Goal: Information Seeking & Learning: Learn about a topic

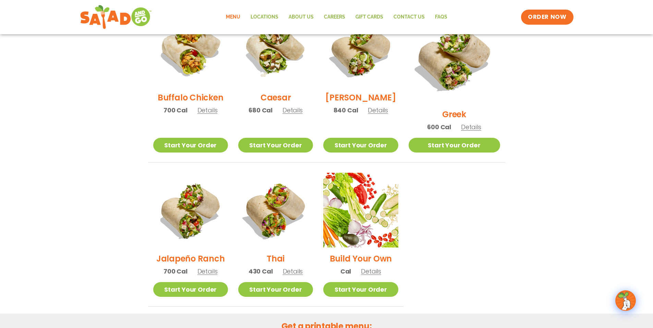
scroll to position [183, 0]
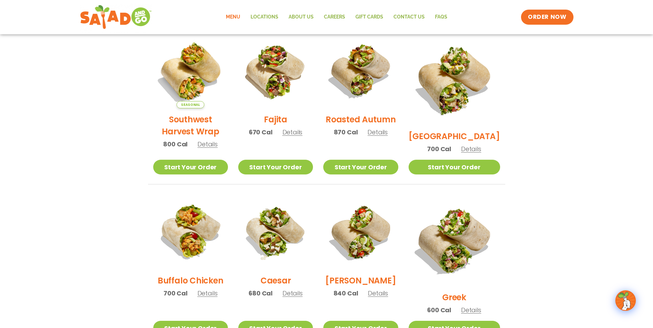
click at [209, 148] on span "Details" at bounding box center [208, 144] width 20 height 9
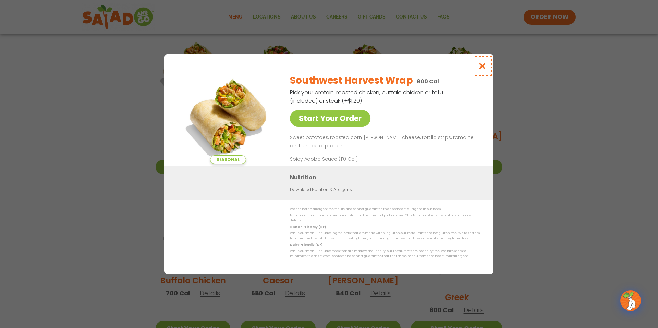
click at [482, 67] on icon "Close modal" at bounding box center [482, 65] width 9 height 7
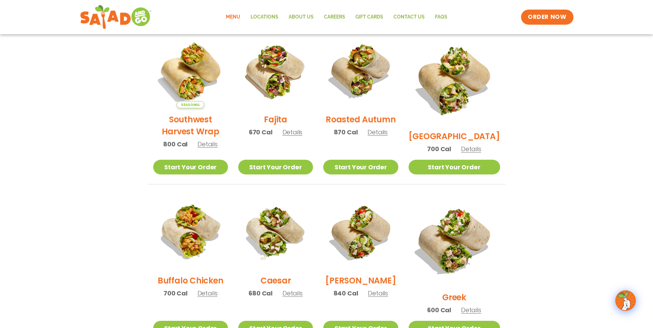
click at [297, 135] on span "Details" at bounding box center [293, 132] width 20 height 9
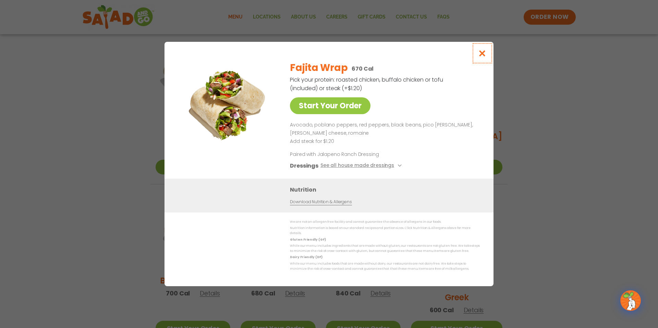
click at [480, 57] on icon "Close modal" at bounding box center [482, 53] width 9 height 7
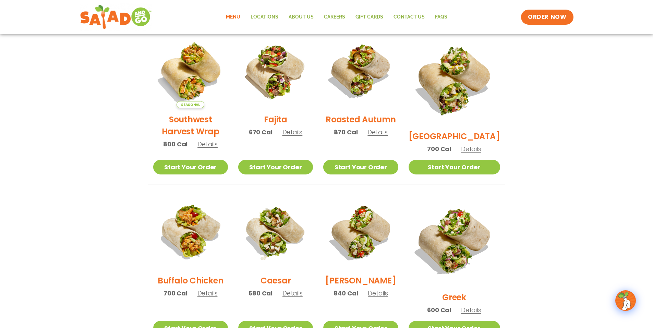
click at [388, 136] on span "Details" at bounding box center [378, 132] width 20 height 9
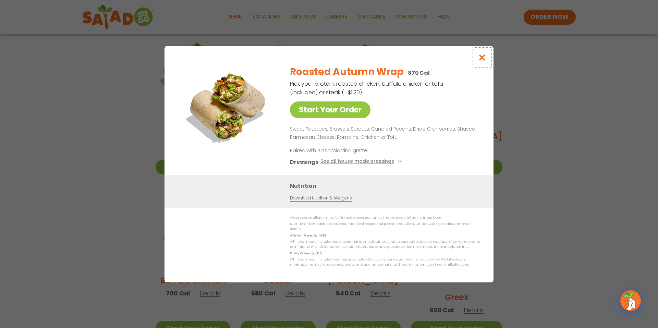
click at [481, 60] on icon "Close modal" at bounding box center [482, 57] width 9 height 7
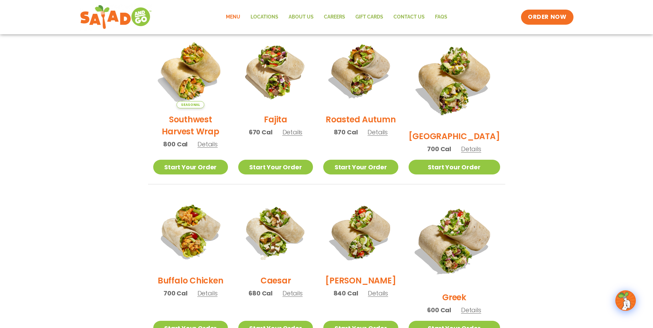
click at [470, 145] on span "Details" at bounding box center [471, 149] width 20 height 9
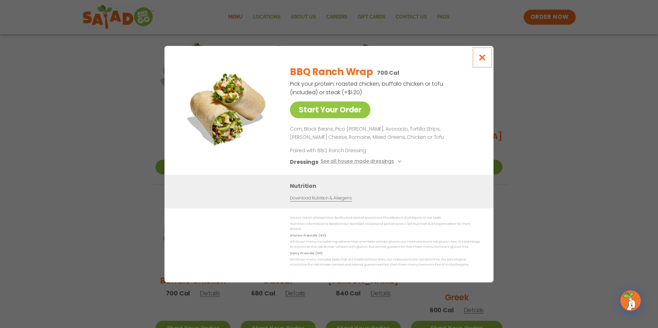
click at [481, 58] on icon "Close modal" at bounding box center [482, 57] width 9 height 7
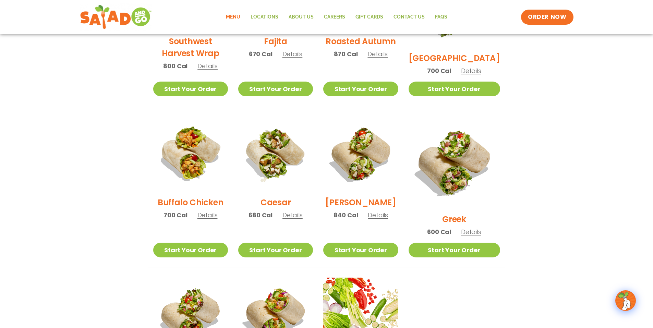
scroll to position [274, 0]
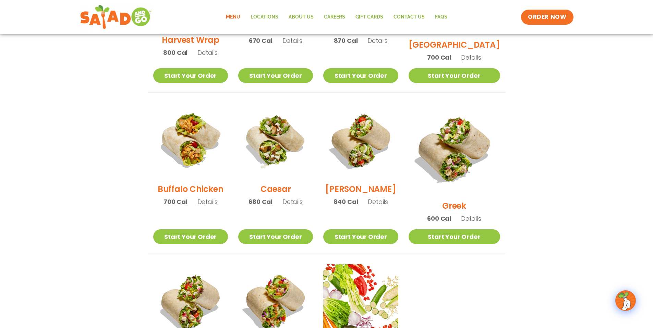
click at [207, 206] on span "Details" at bounding box center [208, 202] width 20 height 9
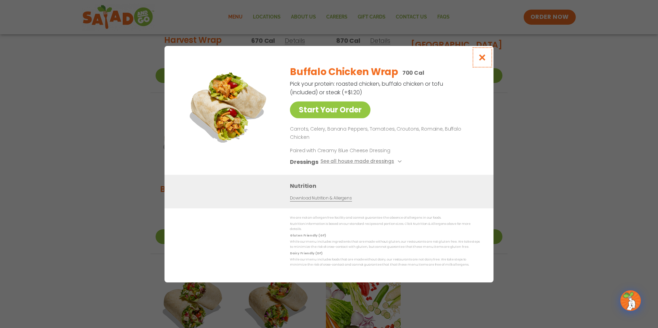
click at [483, 61] on icon "Close modal" at bounding box center [482, 57] width 9 height 7
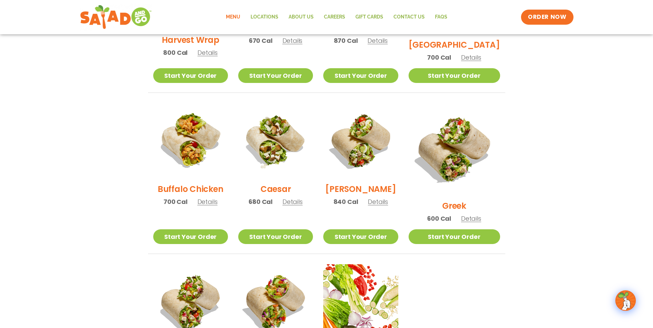
click at [303, 206] on span "Details" at bounding box center [293, 202] width 20 height 9
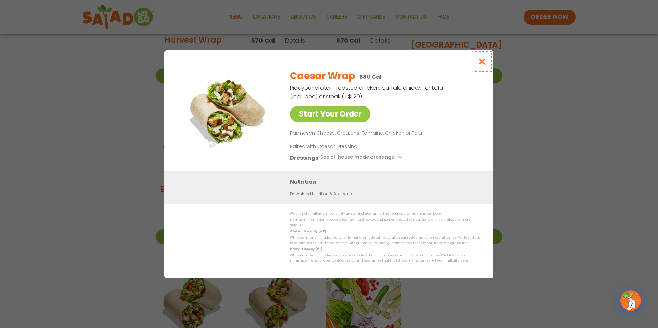
click at [481, 65] on icon "Close modal" at bounding box center [482, 61] width 9 height 7
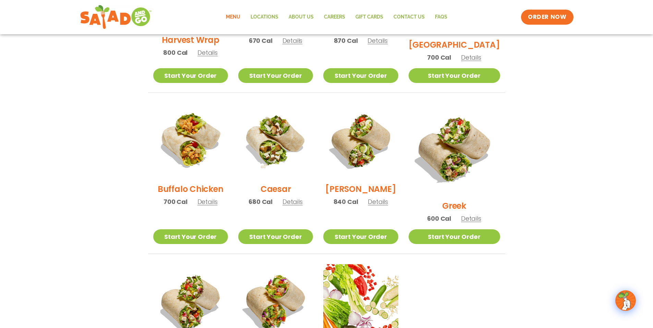
click at [388, 206] on span "Details" at bounding box center [378, 202] width 20 height 9
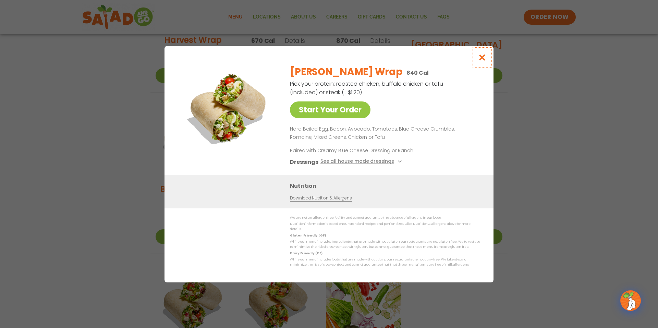
click at [482, 61] on icon "Close modal" at bounding box center [482, 57] width 9 height 7
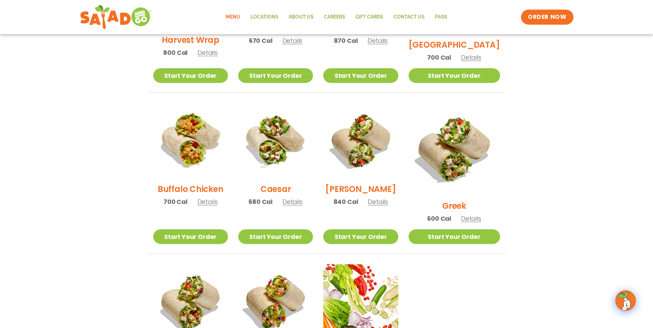
click at [477, 214] on span "Details" at bounding box center [471, 218] width 20 height 9
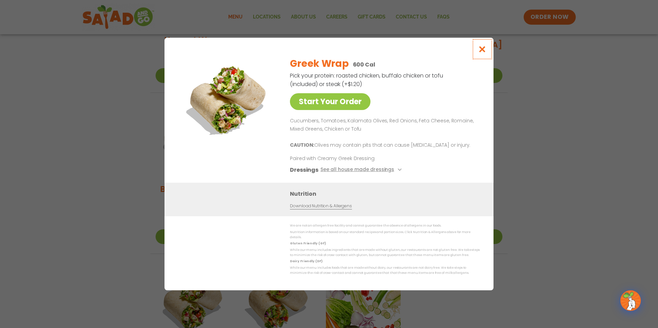
click at [481, 53] on icon "Close modal" at bounding box center [482, 49] width 9 height 7
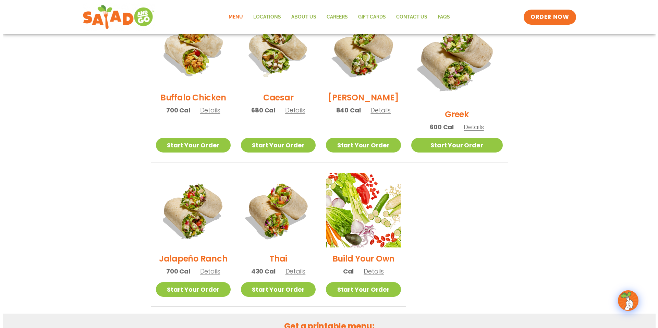
scroll to position [457, 0]
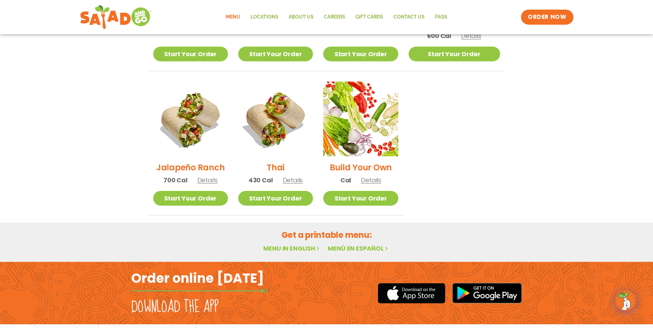
click at [204, 176] on span "Details" at bounding box center [208, 180] width 20 height 9
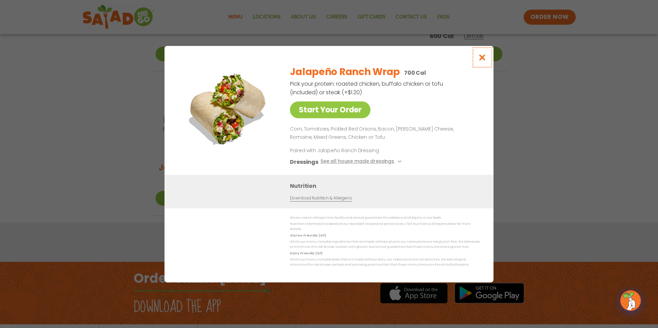
click at [482, 59] on icon "Close modal" at bounding box center [482, 57] width 9 height 7
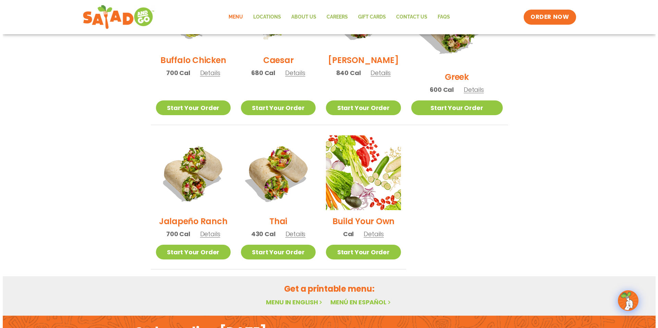
scroll to position [430, 0]
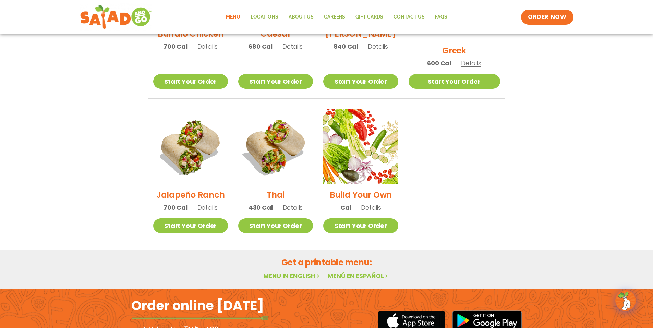
click at [301, 203] on span "Details" at bounding box center [293, 207] width 20 height 9
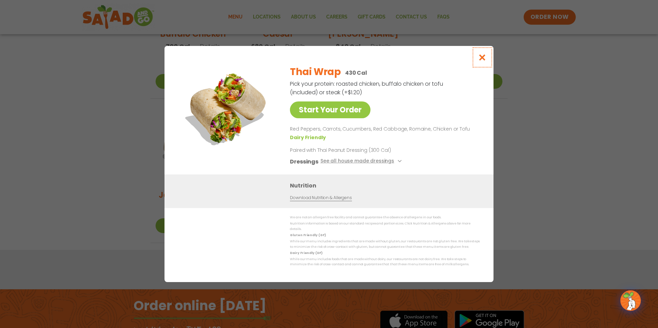
click at [484, 61] on icon "Close modal" at bounding box center [482, 57] width 9 height 7
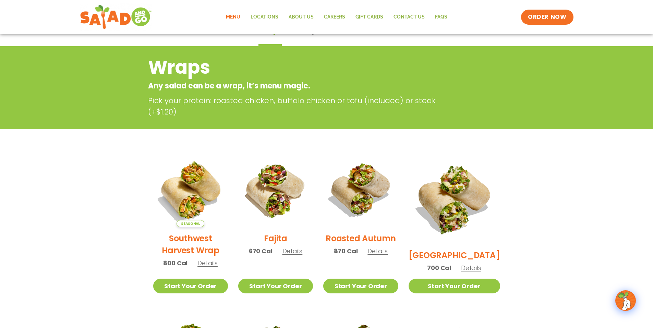
scroll to position [0, 0]
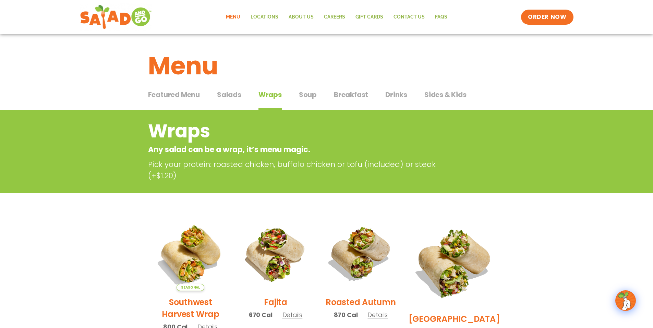
click at [348, 97] on span "Breakfast" at bounding box center [351, 95] width 34 height 10
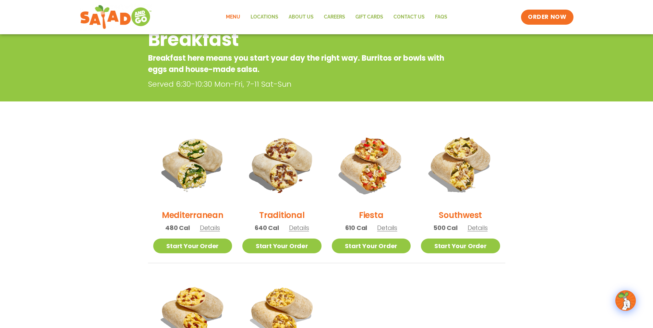
scroll to position [183, 0]
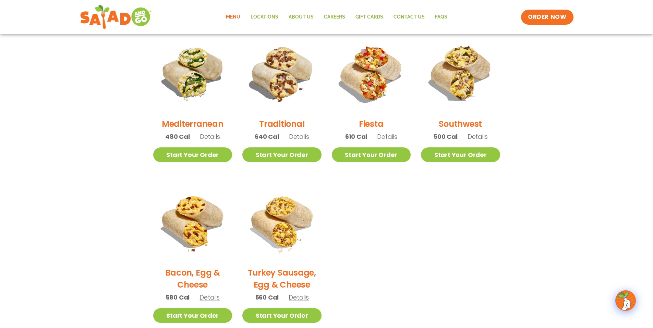
click at [389, 133] on div "Fiesta 610 Cal Details" at bounding box center [371, 91] width 79 height 114
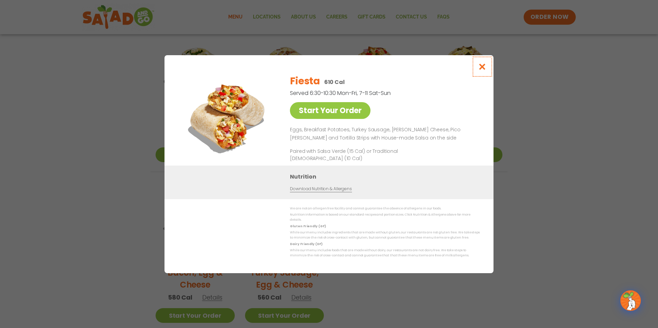
click at [486, 66] on icon "Close modal" at bounding box center [482, 66] width 9 height 7
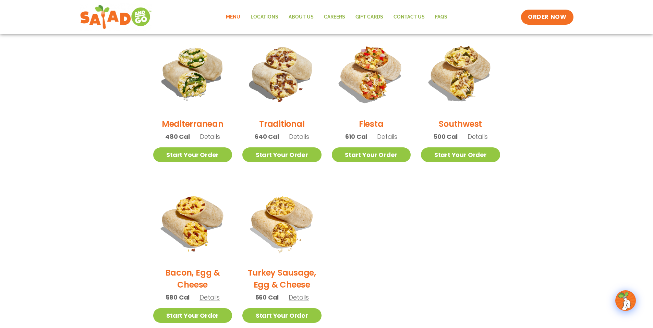
click at [479, 138] on span "Details" at bounding box center [478, 136] width 20 height 9
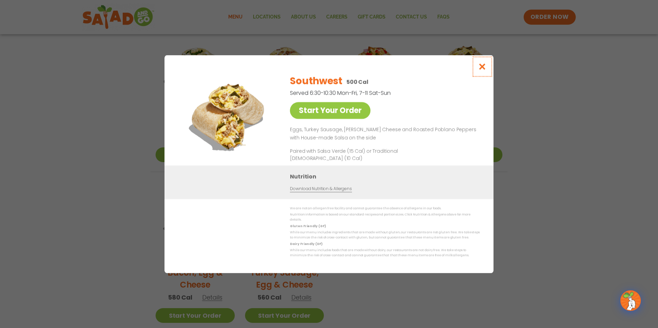
click at [485, 68] on icon "Close modal" at bounding box center [482, 66] width 9 height 7
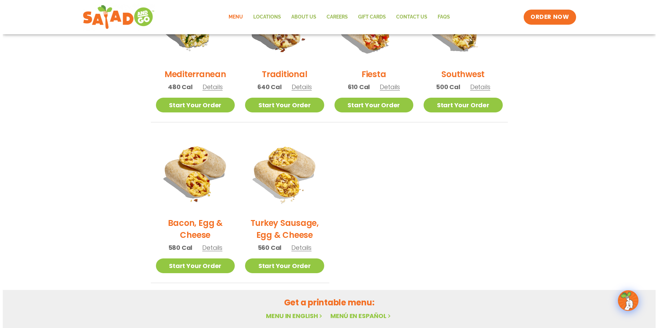
scroll to position [274, 0]
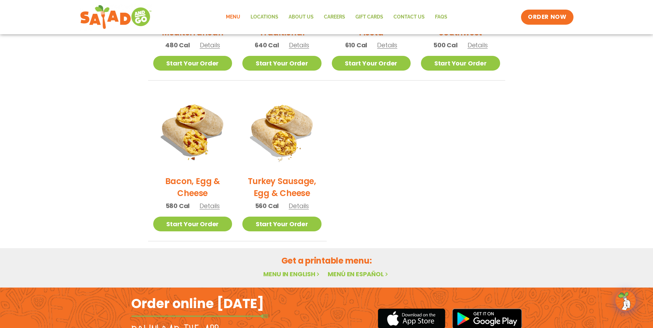
click at [277, 180] on h2 "Turkey Sausage, Egg & Cheese" at bounding box center [281, 187] width 79 height 24
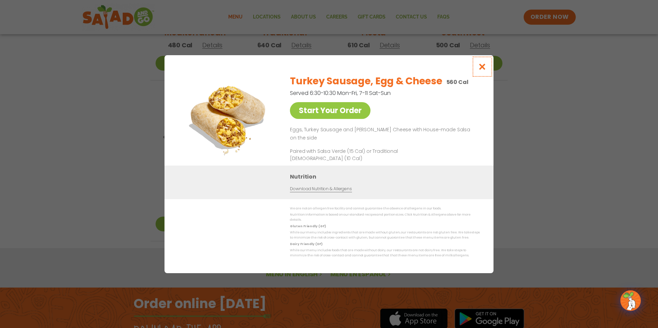
click at [479, 70] on icon "Close modal" at bounding box center [482, 66] width 9 height 7
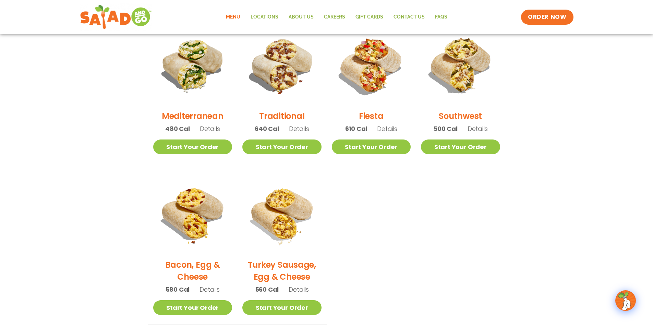
scroll to position [190, 0]
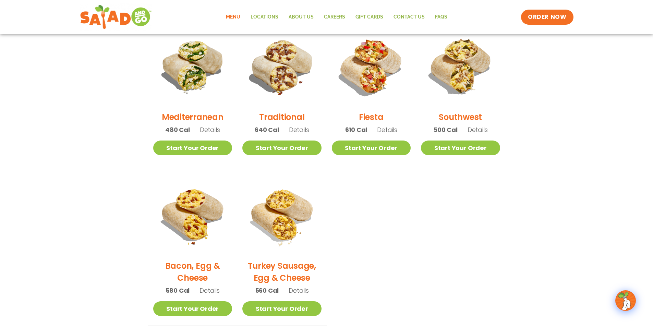
click at [299, 133] on span "Details" at bounding box center [299, 130] width 20 height 9
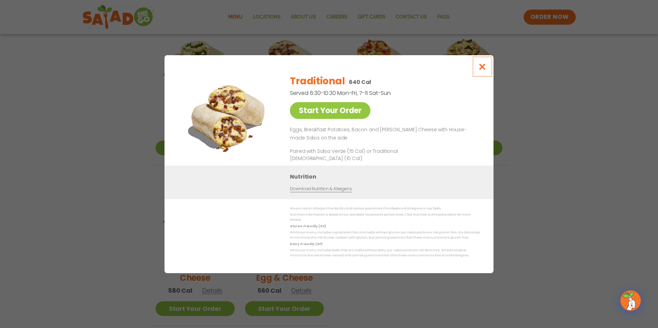
click at [485, 69] on icon "Close modal" at bounding box center [482, 66] width 9 height 7
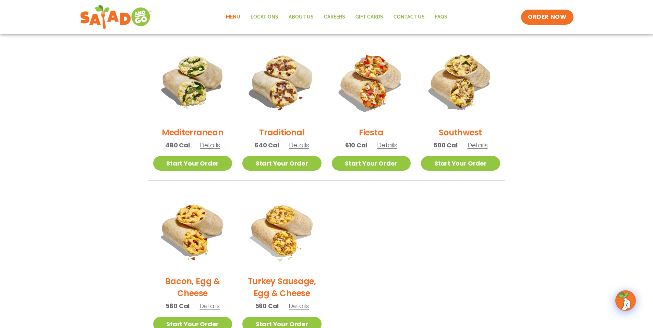
scroll to position [171, 0]
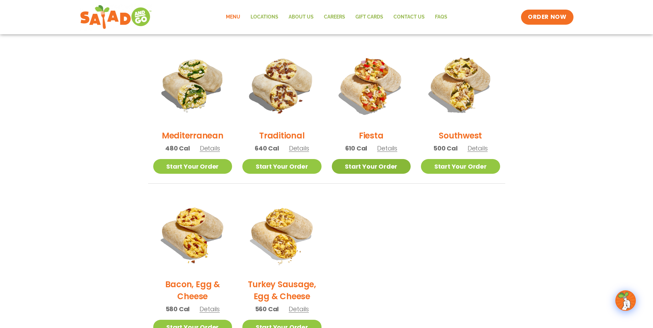
click at [380, 173] on link "Start Your Order" at bounding box center [371, 166] width 79 height 15
